Goal: Task Accomplishment & Management: Manage account settings

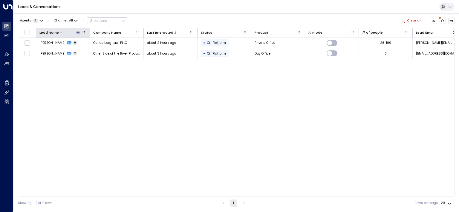
click at [79, 33] on icon at bounding box center [78, 33] width 4 height 4
click at [77, 46] on input "*******" at bounding box center [74, 50] width 54 height 10
click at [77, 48] on input "*******" at bounding box center [74, 50] width 54 height 10
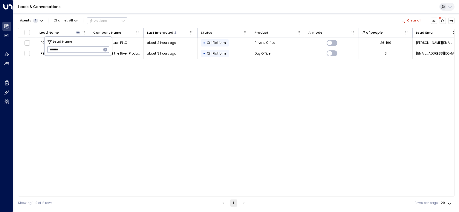
click at [77, 48] on input "*******" at bounding box center [74, 50] width 54 height 10
type input "****"
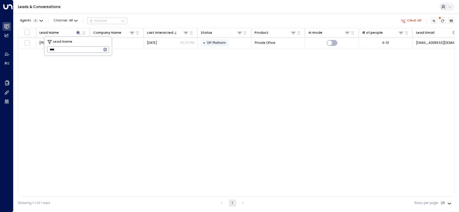
click at [219, 87] on div "Lead Name Company Name Last Interacted Status Product AI mode # of people Lead …" at bounding box center [236, 112] width 436 height 169
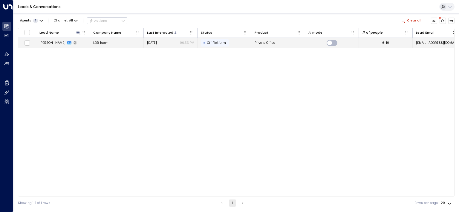
click at [53, 44] on span "[PERSON_NAME]" at bounding box center [52, 43] width 26 height 4
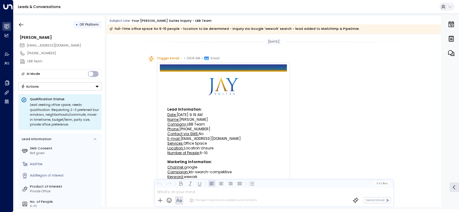
scroll to position [30, 0]
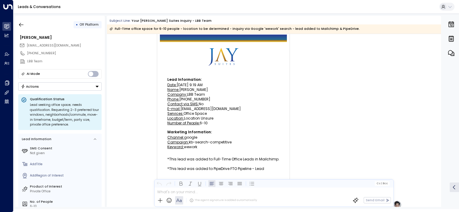
drag, startPoint x: 212, startPoint y: 119, endPoint x: 182, endPoint y: 119, distance: 29.9
click at [182, 119] on div "Location: Location Unsure" at bounding box center [223, 119] width 112 height 4
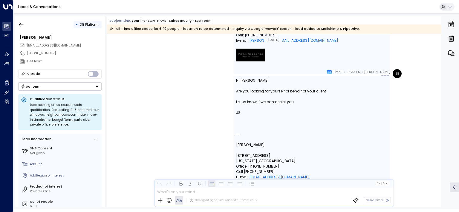
scroll to position [602, 0]
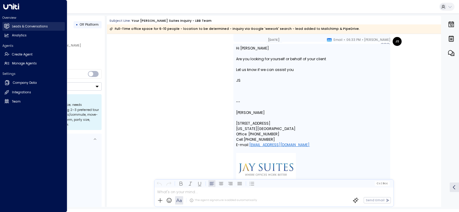
click at [15, 25] on h2 "Leads & Conversations" at bounding box center [30, 26] width 36 height 5
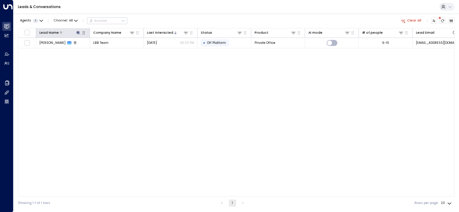
drag, startPoint x: 77, startPoint y: 32, endPoint x: 80, endPoint y: 35, distance: 4.0
click at [77, 32] on icon at bounding box center [78, 33] width 4 height 4
click at [103, 50] on icon "button" at bounding box center [105, 49] width 5 height 5
click at [83, 50] on input "text" at bounding box center [78, 50] width 62 height 10
type input "*****"
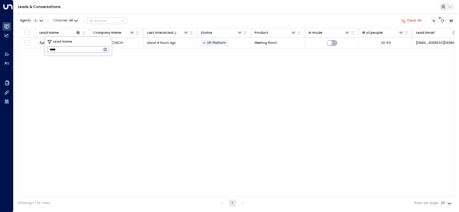
click at [181, 19] on div "Agents 1 Channel: All Actions Clear all" at bounding box center [236, 21] width 436 height 10
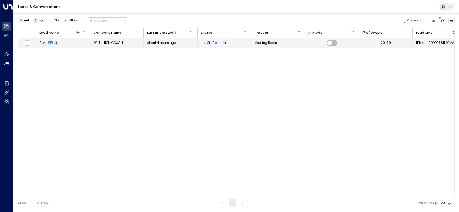
click at [42, 42] on span "April" at bounding box center [42, 43] width 7 height 4
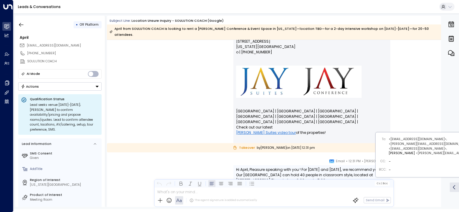
scroll to position [323, 0]
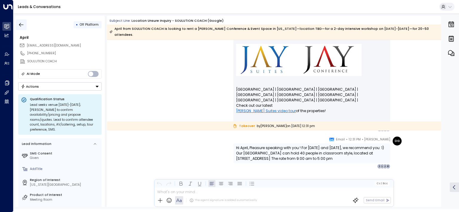
click at [22, 24] on icon "button" at bounding box center [21, 25] width 6 height 6
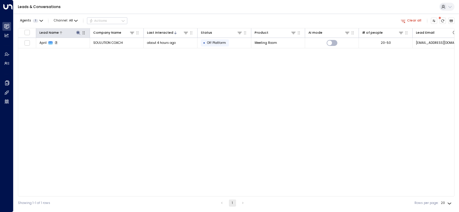
click at [79, 32] on icon at bounding box center [78, 32] width 5 height 5
click at [105, 50] on icon "button" at bounding box center [105, 49] width 5 height 5
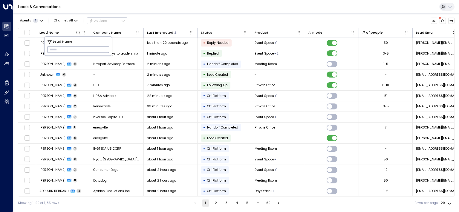
click at [65, 52] on input "text" at bounding box center [78, 50] width 62 height 10
paste input "******"
type input "******"
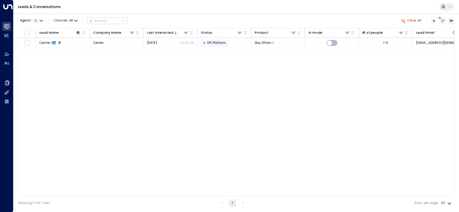
click at [183, 22] on div "Agents 1 Channel: All Actions Clear all" at bounding box center [236, 21] width 436 height 10
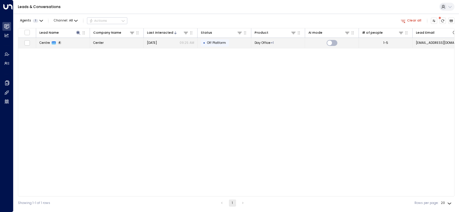
click at [43, 43] on span "Centre" at bounding box center [44, 43] width 10 height 4
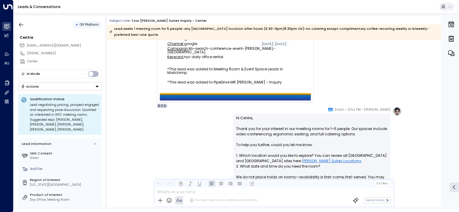
scroll to position [127, 0]
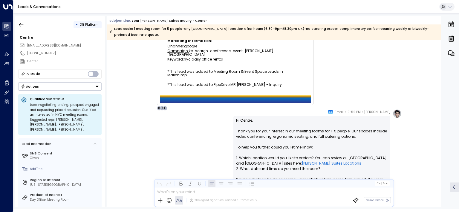
click at [360, 109] on span "01:52 PM" at bounding box center [353, 112] width 13 height 6
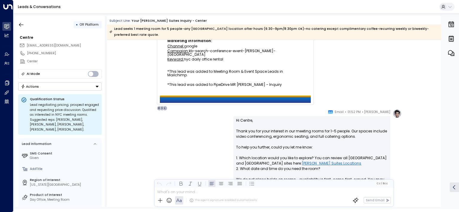
click at [333, 110] on icon at bounding box center [330, 112] width 5 height 5
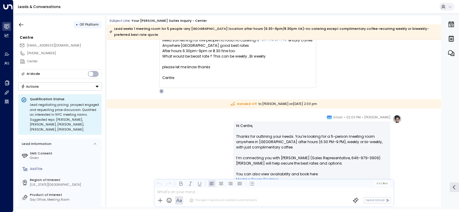
scroll to position [602, 0]
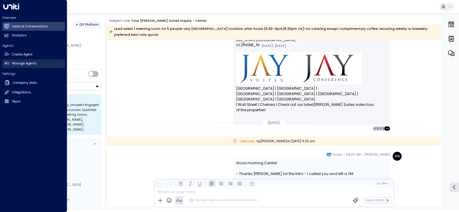
click at [22, 62] on h2 "Manage Agents" at bounding box center [24, 63] width 25 height 5
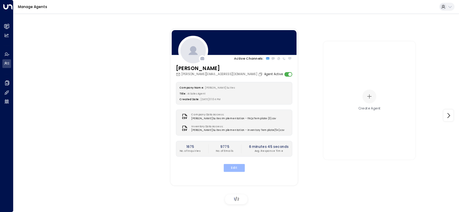
click at [239, 166] on button "Edit" at bounding box center [233, 168] width 21 height 8
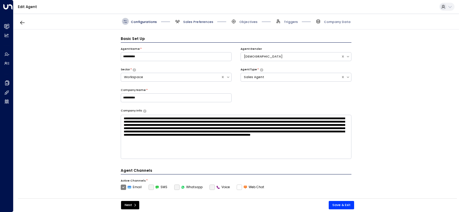
click at [188, 20] on span "Sales Preferences" at bounding box center [198, 22] width 30 height 4
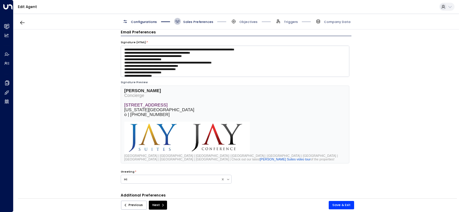
click at [190, 22] on span "Sales Preferences" at bounding box center [198, 22] width 30 height 4
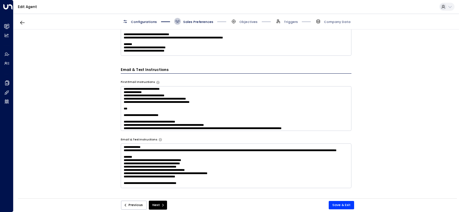
scroll to position [271, 0]
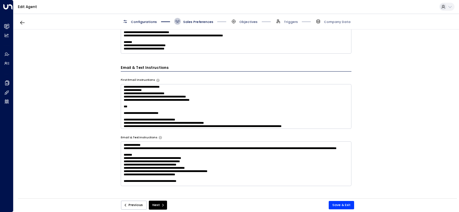
click at [244, 23] on span "Objectives" at bounding box center [248, 22] width 18 height 4
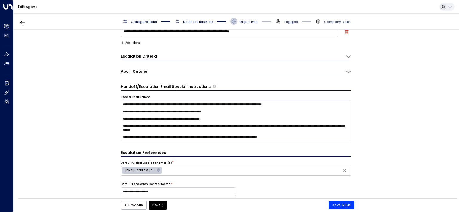
click at [244, 21] on span "Objectives" at bounding box center [248, 22] width 18 height 4
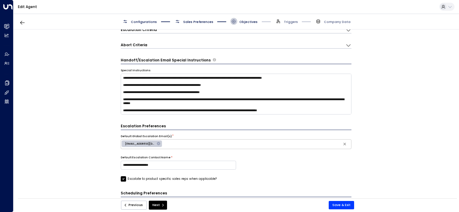
scroll to position [97, 0]
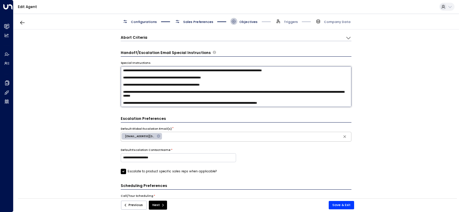
click at [305, 102] on textarea at bounding box center [236, 86] width 231 height 41
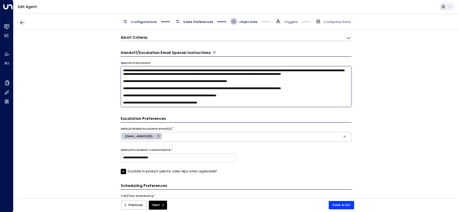
scroll to position [43, 0]
click at [221, 102] on textarea at bounding box center [236, 86] width 231 height 41
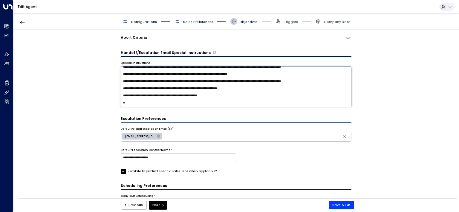
scroll to position [49, 0]
click at [266, 104] on textarea at bounding box center [236, 86] width 231 height 41
click at [133, 105] on textarea at bounding box center [236, 86] width 231 height 41
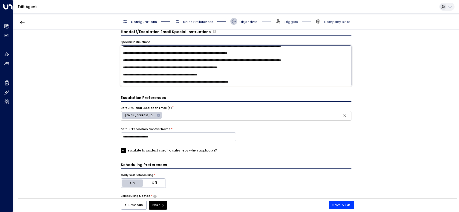
scroll to position [127, 0]
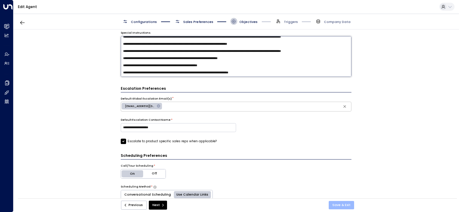
type textarea "**********"
click at [342, 206] on button "Save & Exit" at bounding box center [340, 205] width 25 height 8
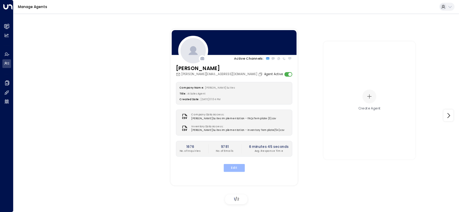
click at [232, 168] on button "Edit" at bounding box center [233, 168] width 21 height 8
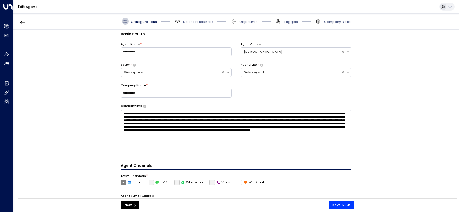
scroll to position [7, 0]
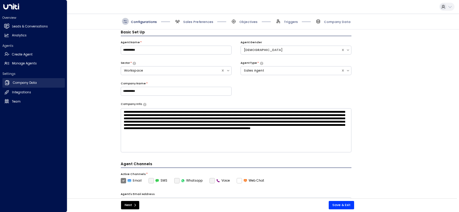
click at [22, 84] on h2 "Company Data" at bounding box center [25, 83] width 24 height 5
